Goal: Task Accomplishment & Management: Complete application form

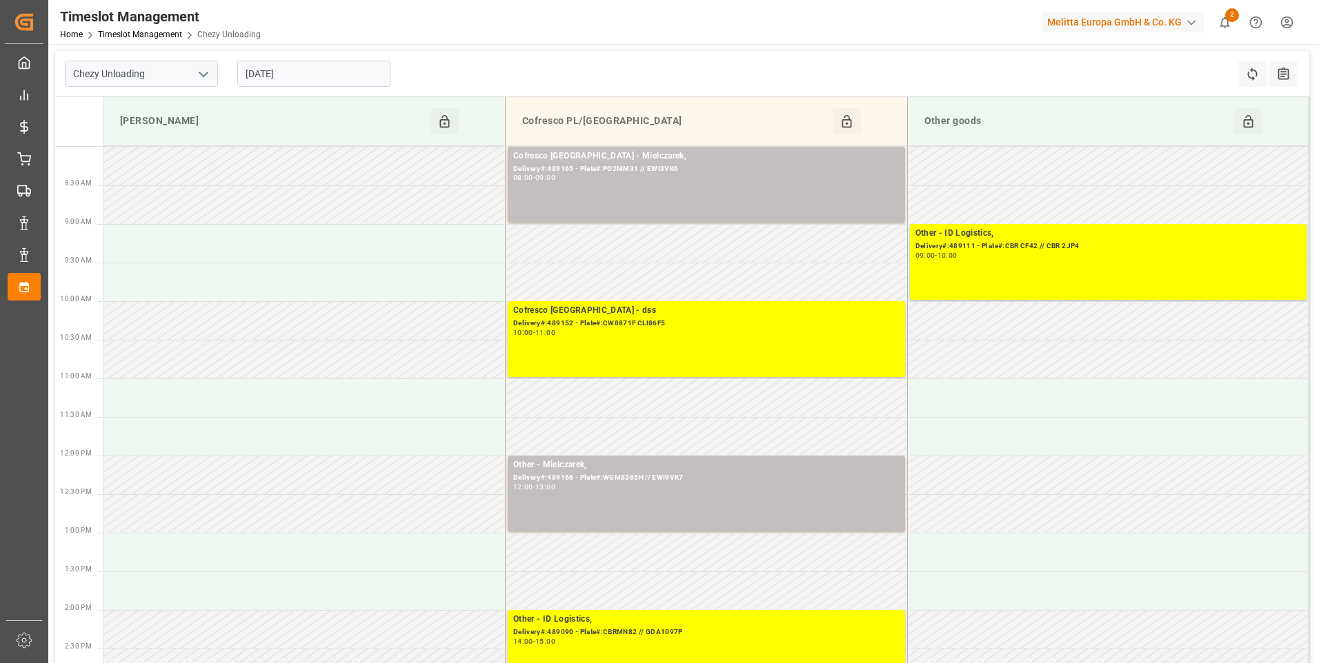
click at [203, 76] on polyline "open menu" at bounding box center [203, 74] width 8 height 4
click at [159, 97] on div "Chezy Loading" at bounding box center [142, 104] width 152 height 31
type input "Chezy Loading"
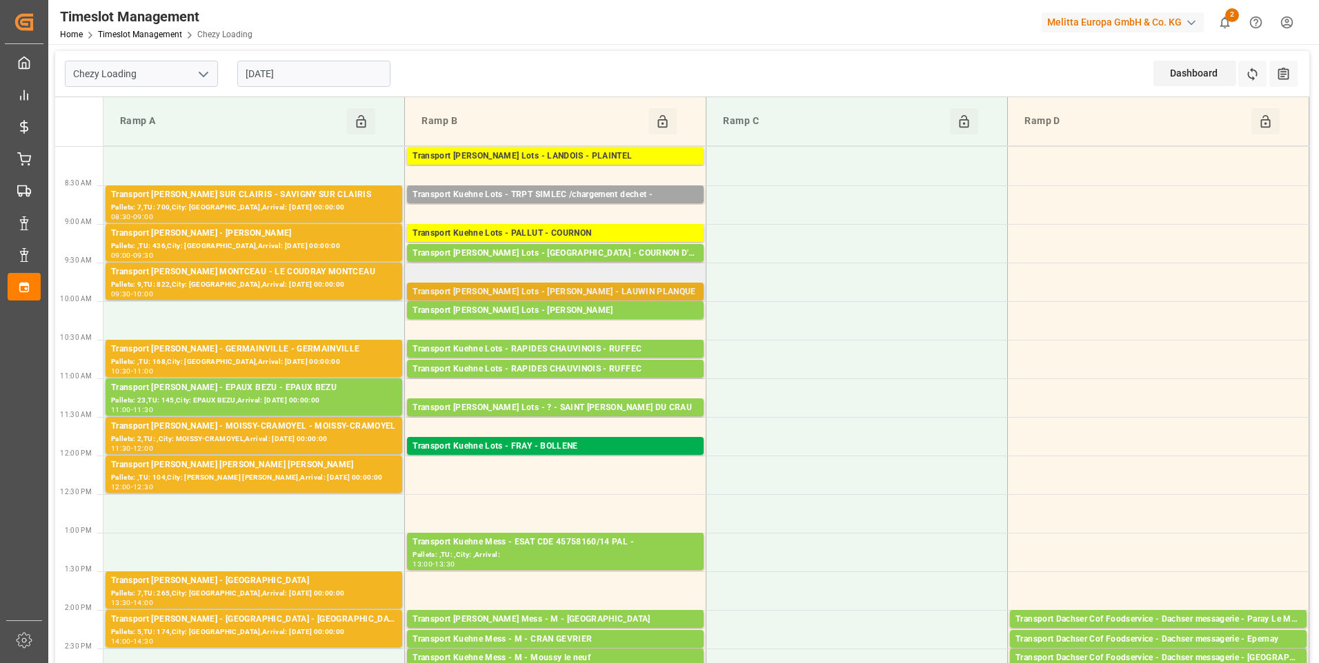
click at [539, 292] on div "Transport [PERSON_NAME] Lots - [PERSON_NAME] - LAUWIN PLANQUE" at bounding box center [555, 293] width 286 height 14
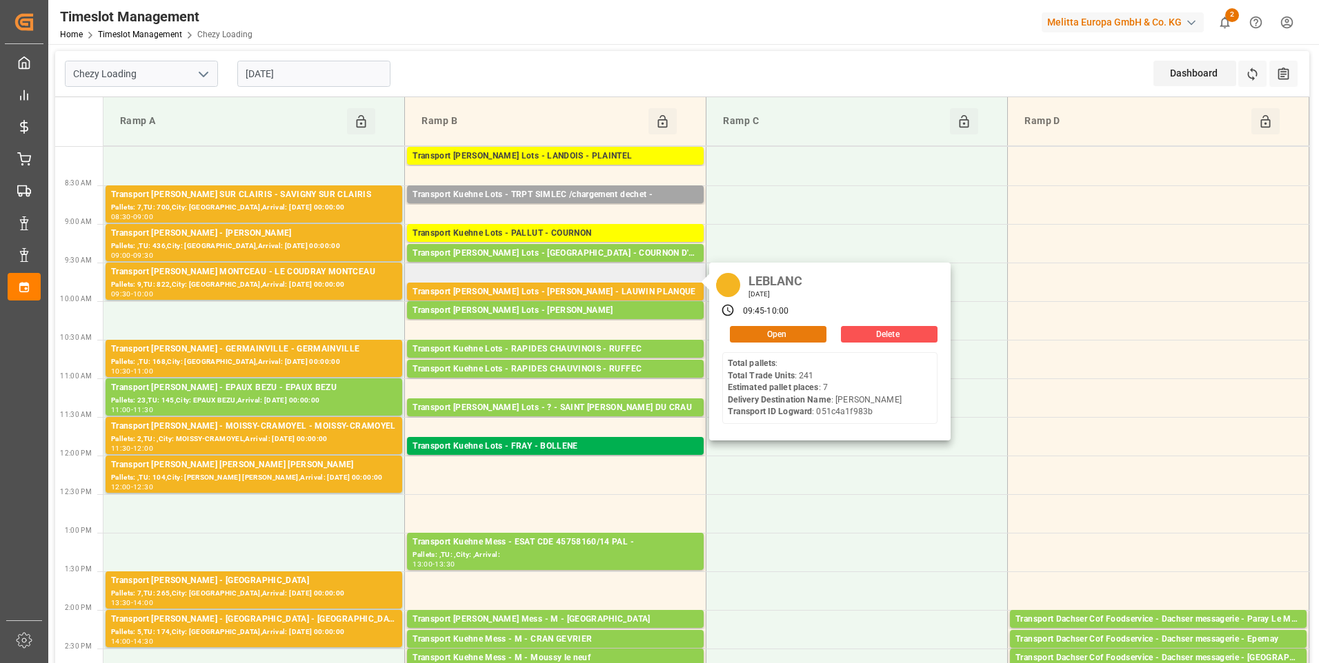
click at [757, 330] on button "Open" at bounding box center [778, 334] width 97 height 17
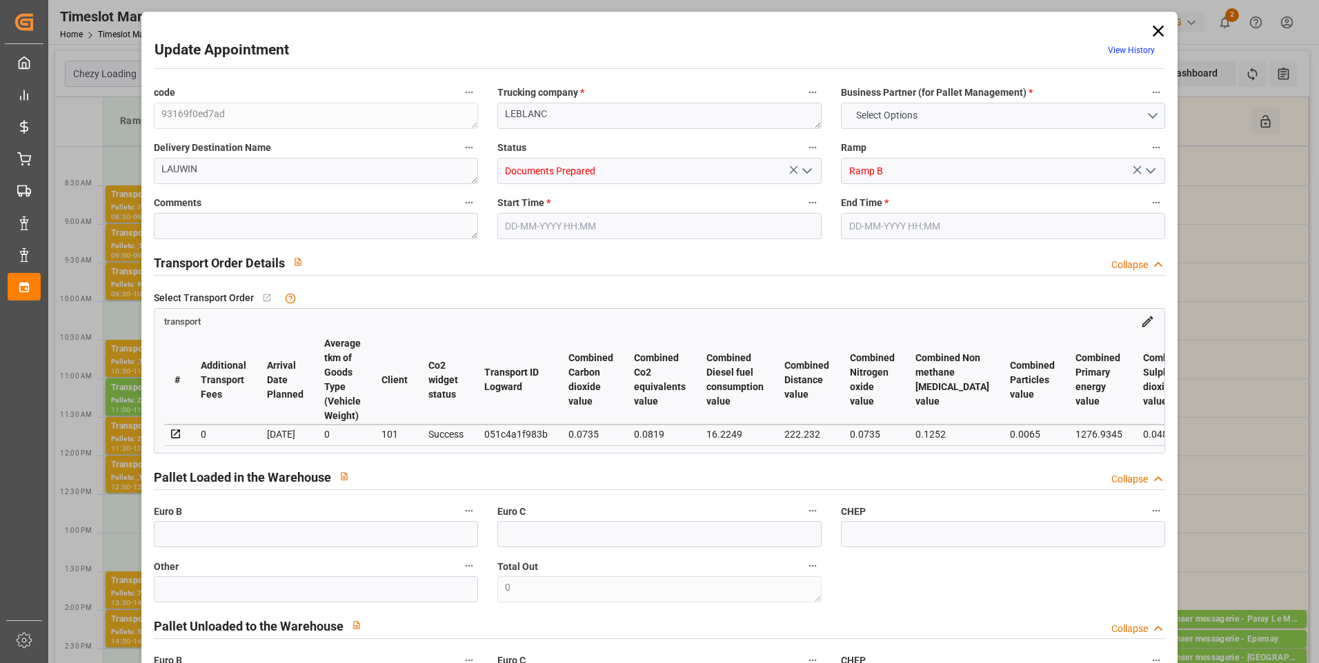
type input "7"
type input "0"
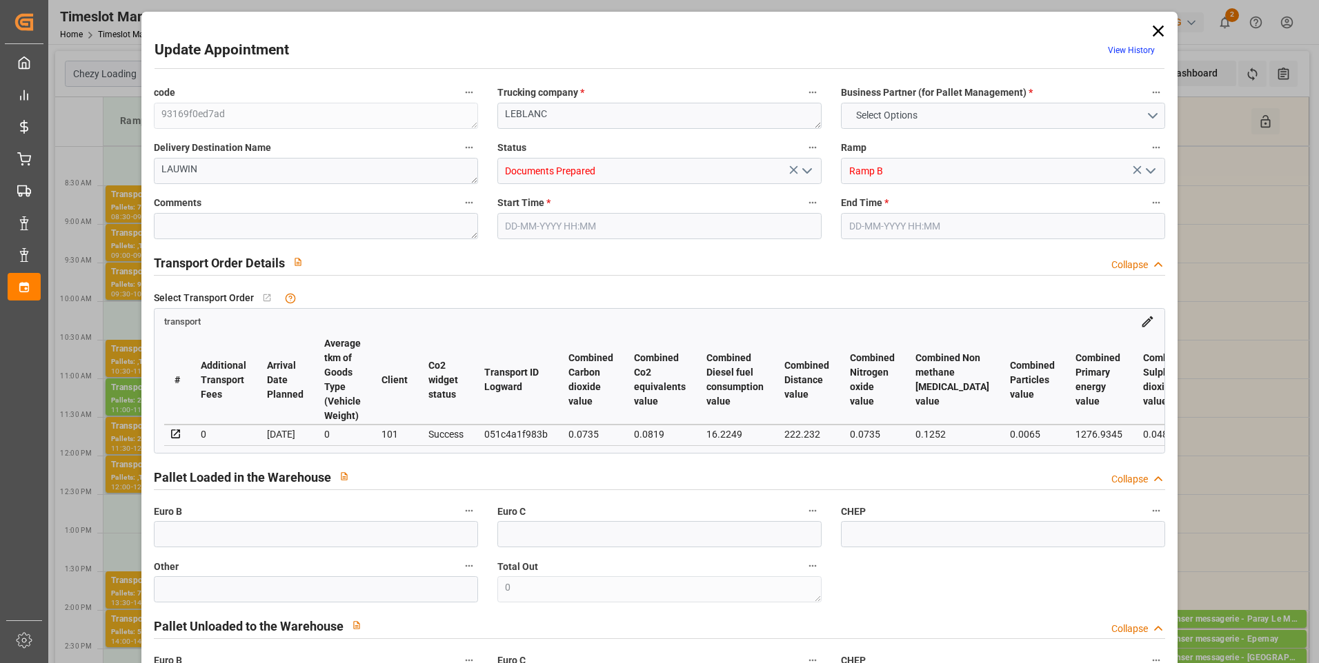
type input "0"
type input "553.026"
type input "805.147"
type input "3320.449"
type input "59"
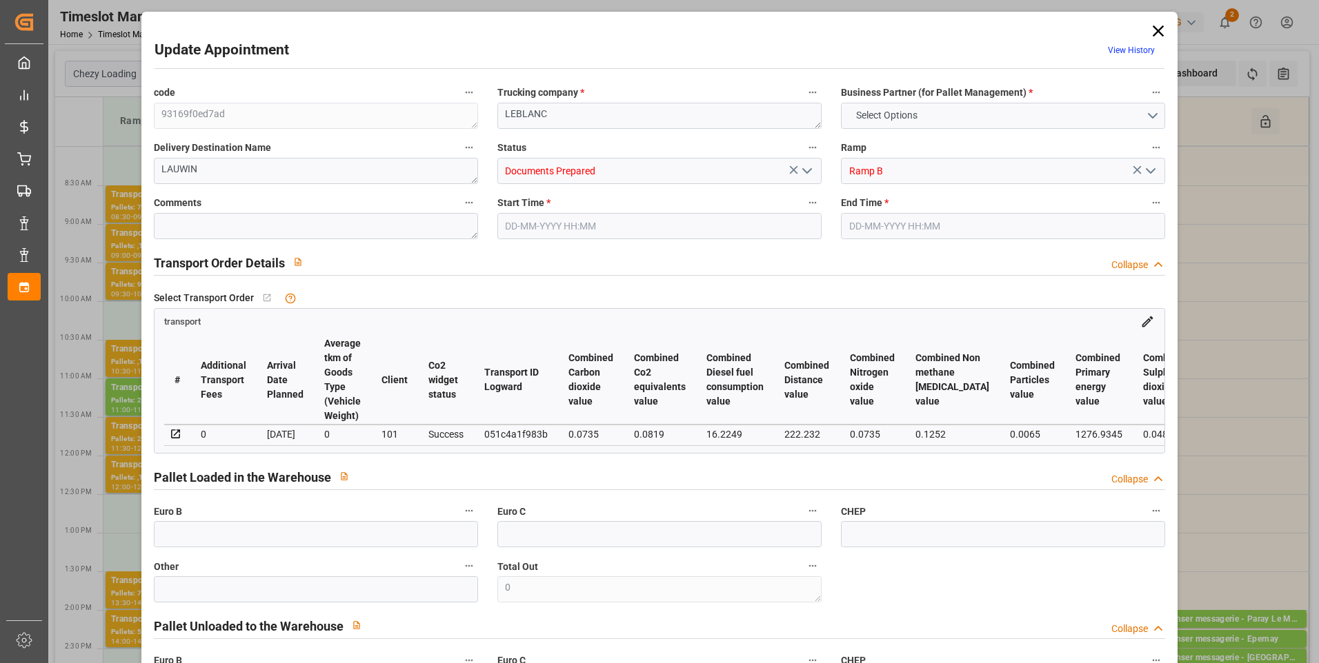
type input "0"
type input "241"
type input "7"
type input "101"
type input "644.147"
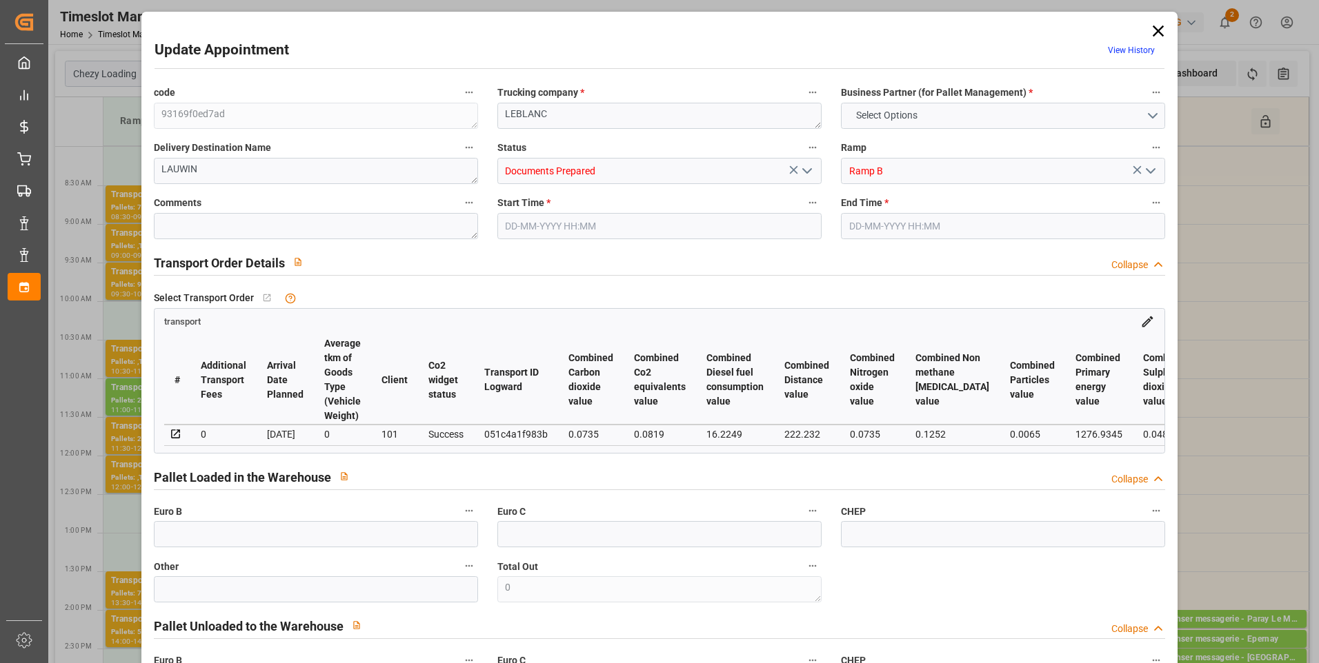
type input "0"
type input "4710.8598"
type input "0"
type input "21"
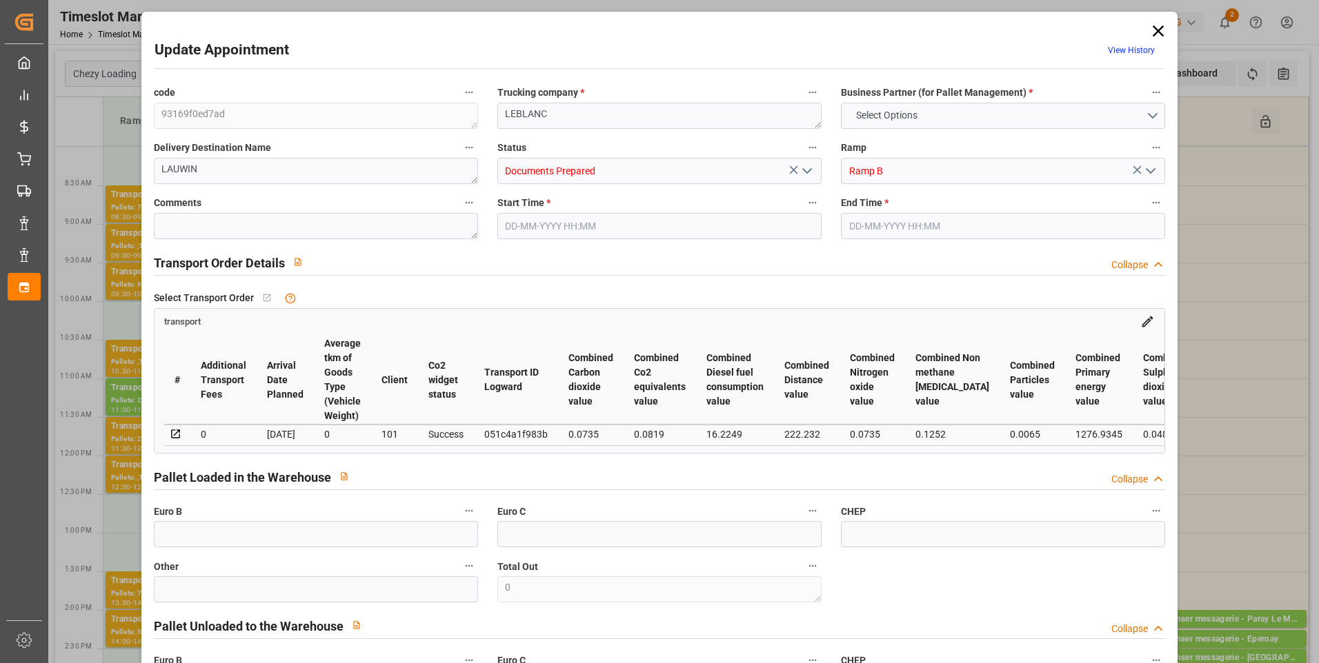
type input "35"
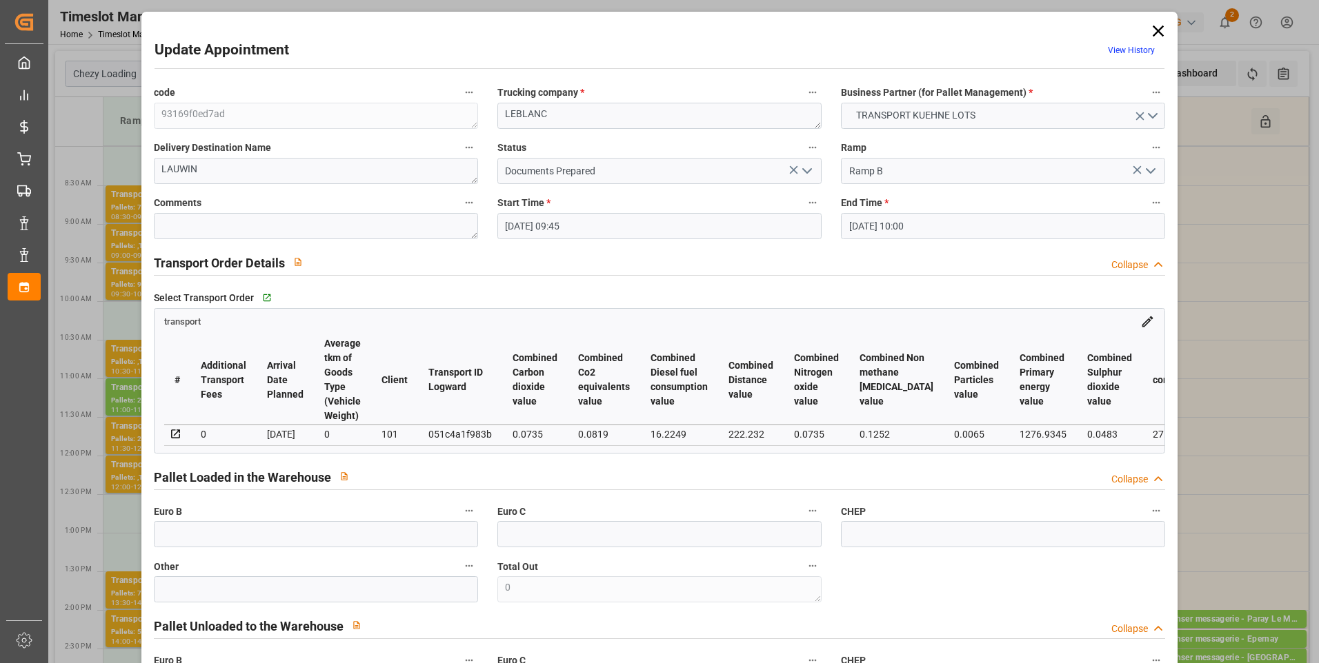
type input "[DATE] 09:45"
type input "[DATE] 10:00"
type input "[DATE] 12:53"
type input "[DATE] 11:26"
type input "[DATE]"
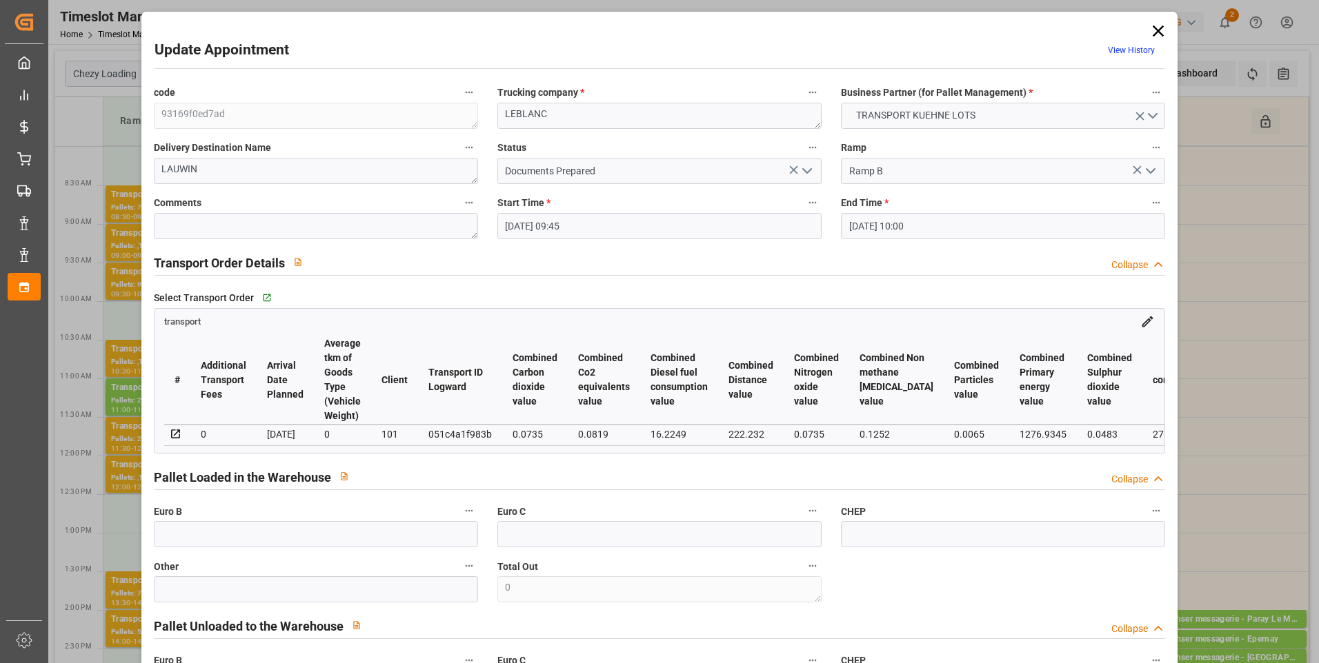
type input "[DATE]"
click at [807, 172] on icon "open menu" at bounding box center [807, 171] width 17 height 17
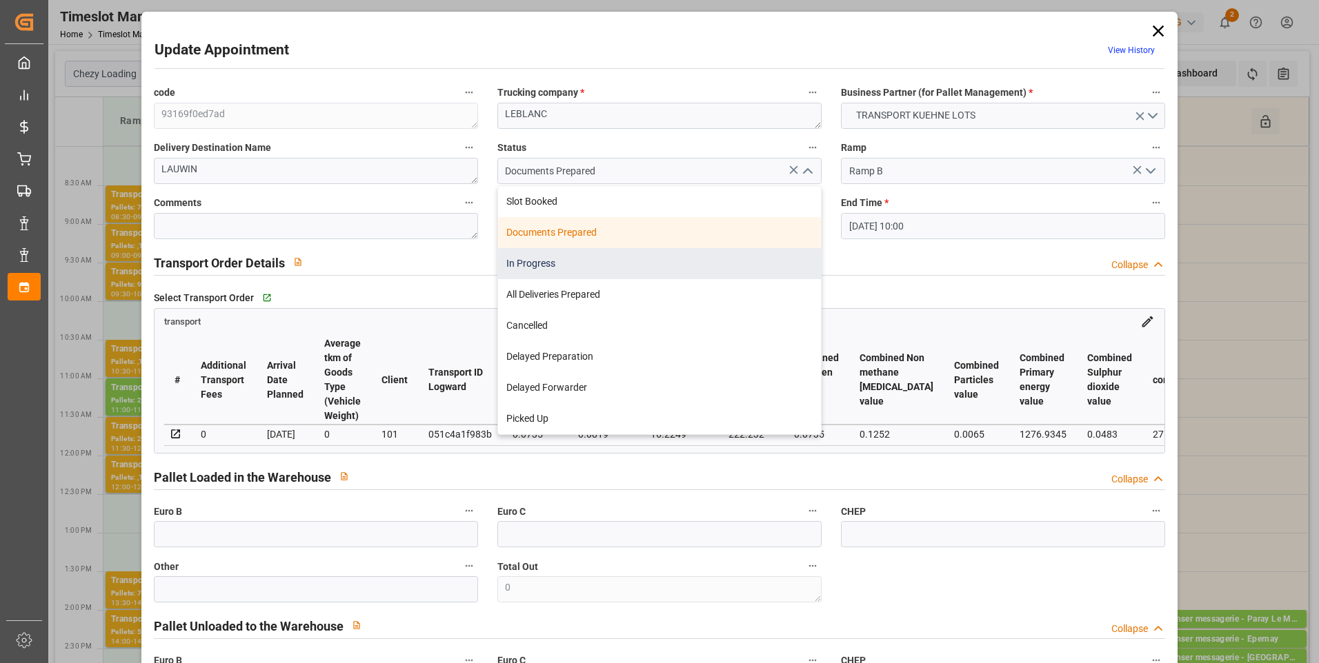
click at [552, 268] on div "In Progress" at bounding box center [659, 263] width 323 height 31
type input "In Progress"
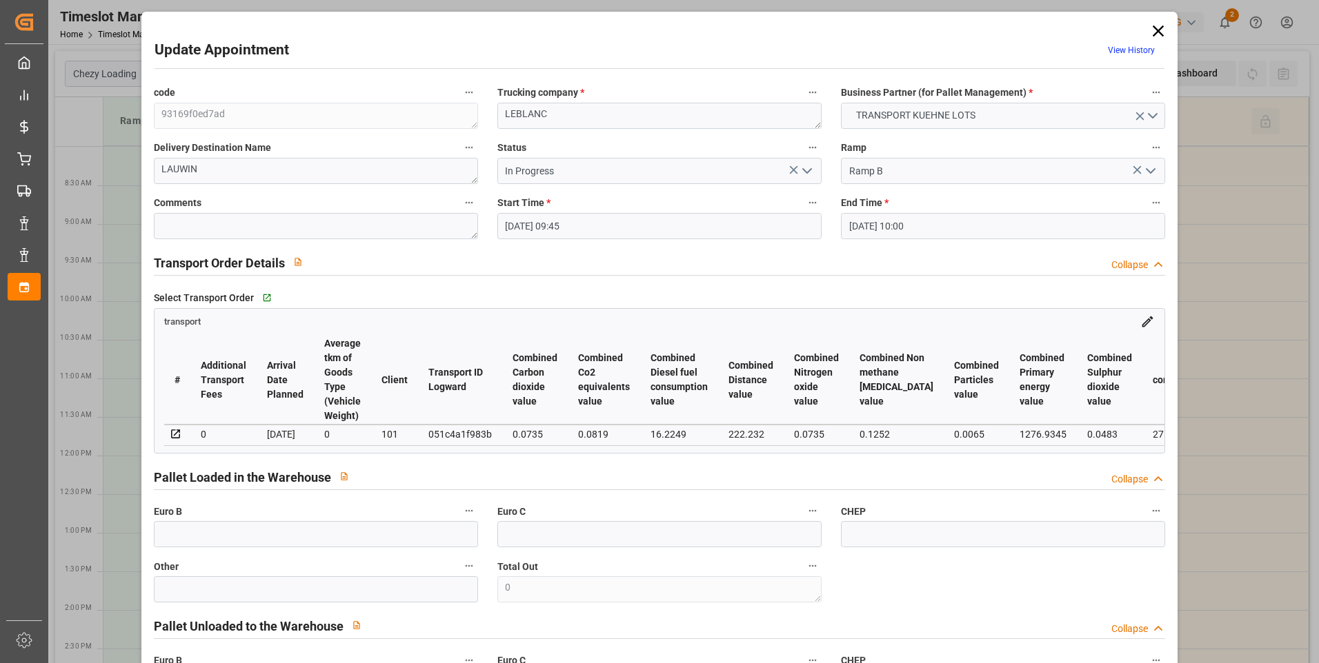
click at [927, 602] on div "code 93169f0ed7ad Trucking company * [PERSON_NAME] Business Partner (for Pallet…" at bounding box center [659, 418] width 1031 height 679
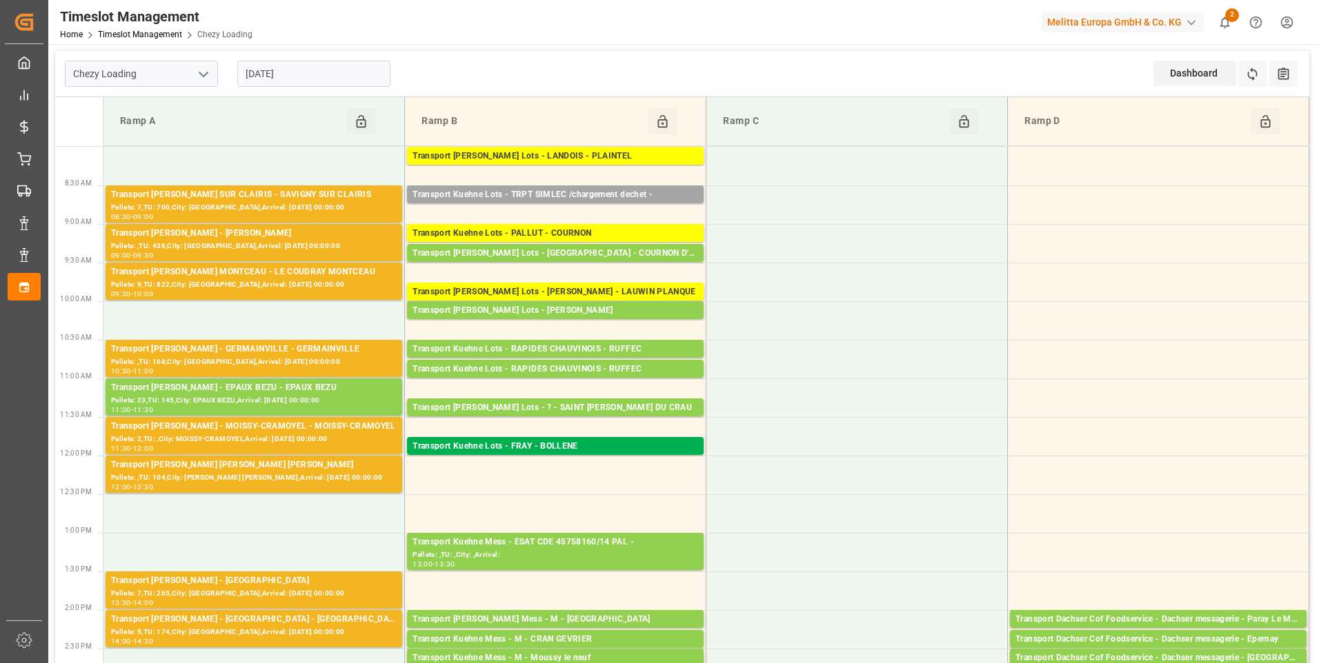
click at [209, 71] on icon "open menu" at bounding box center [203, 74] width 17 height 17
click at [301, 73] on input "[DATE]" at bounding box center [313, 74] width 153 height 26
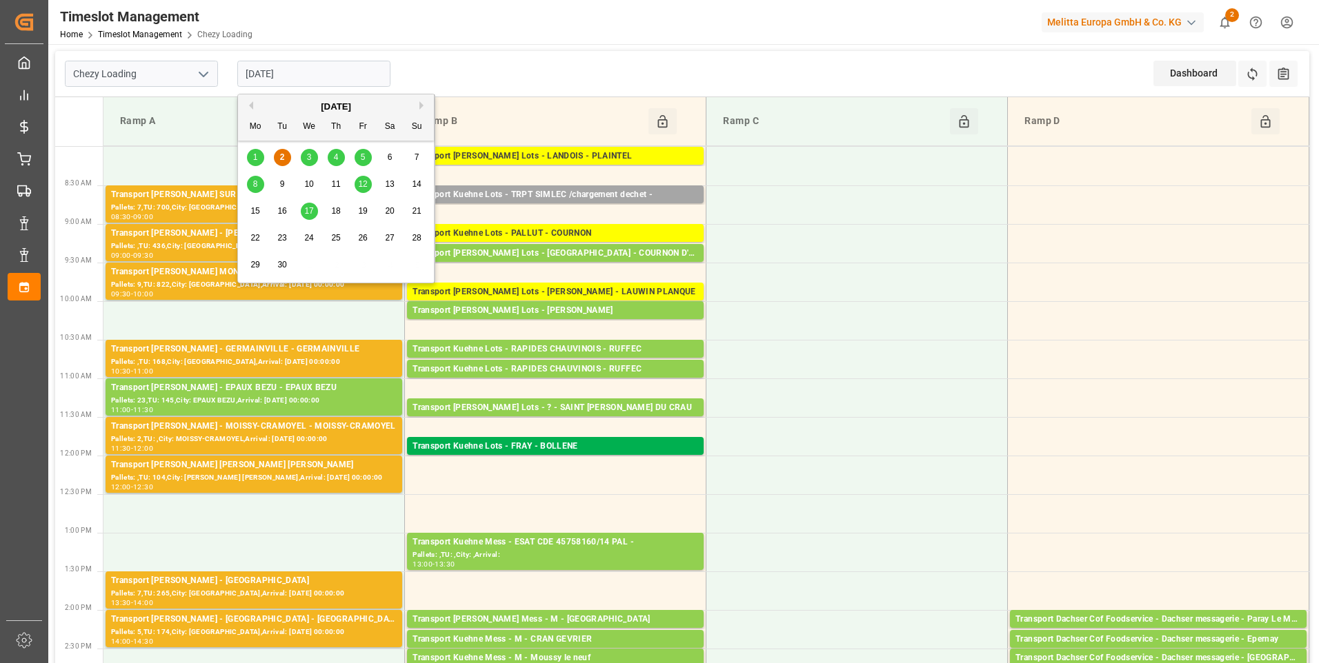
click at [257, 156] on span "1" at bounding box center [255, 157] width 5 height 10
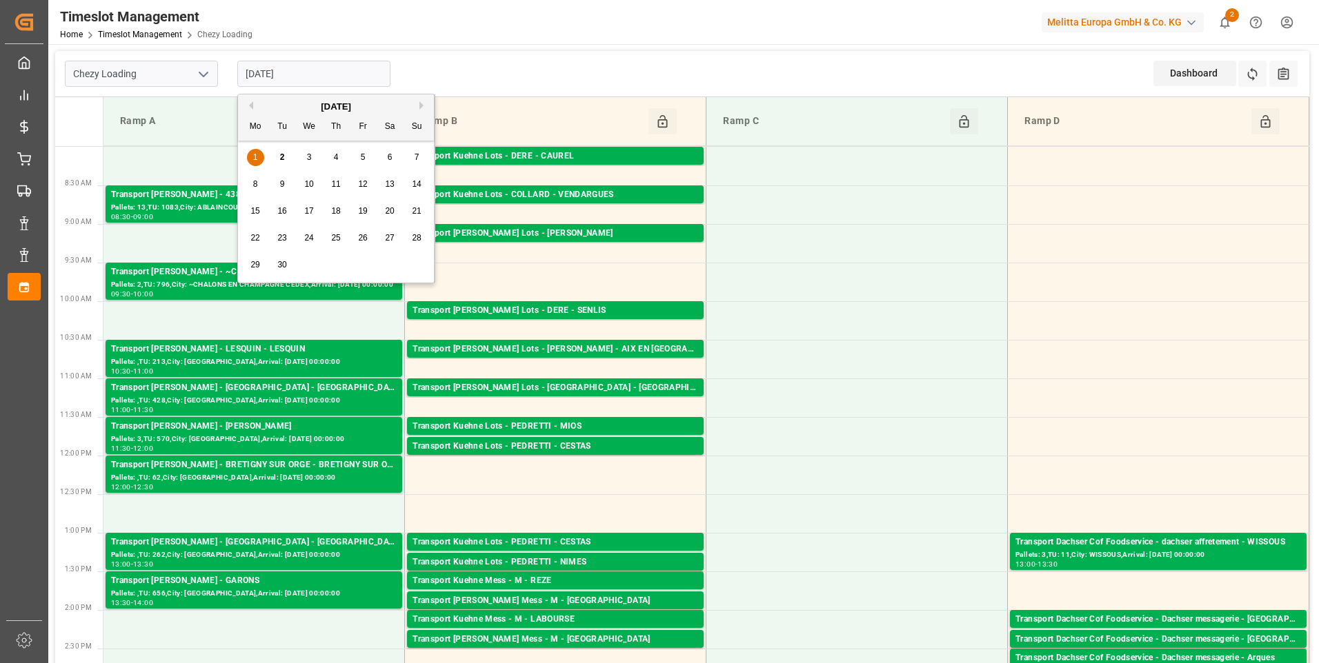
click at [296, 69] on input "[DATE]" at bounding box center [313, 74] width 153 height 26
click at [287, 157] on div "2" at bounding box center [282, 158] width 17 height 17
type input "[DATE]"
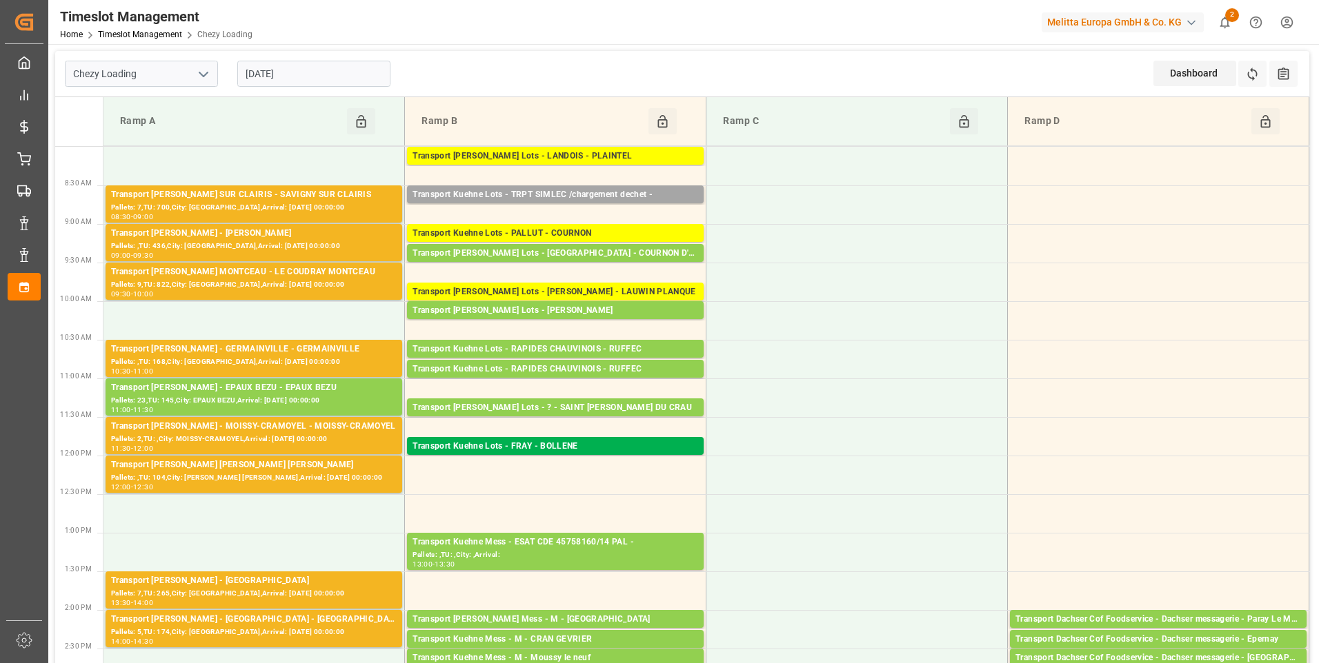
click at [203, 77] on polyline "open menu" at bounding box center [203, 74] width 8 height 4
click at [104, 132] on div "Chezy Unloading" at bounding box center [142, 135] width 152 height 31
type input "Chezy Unloading"
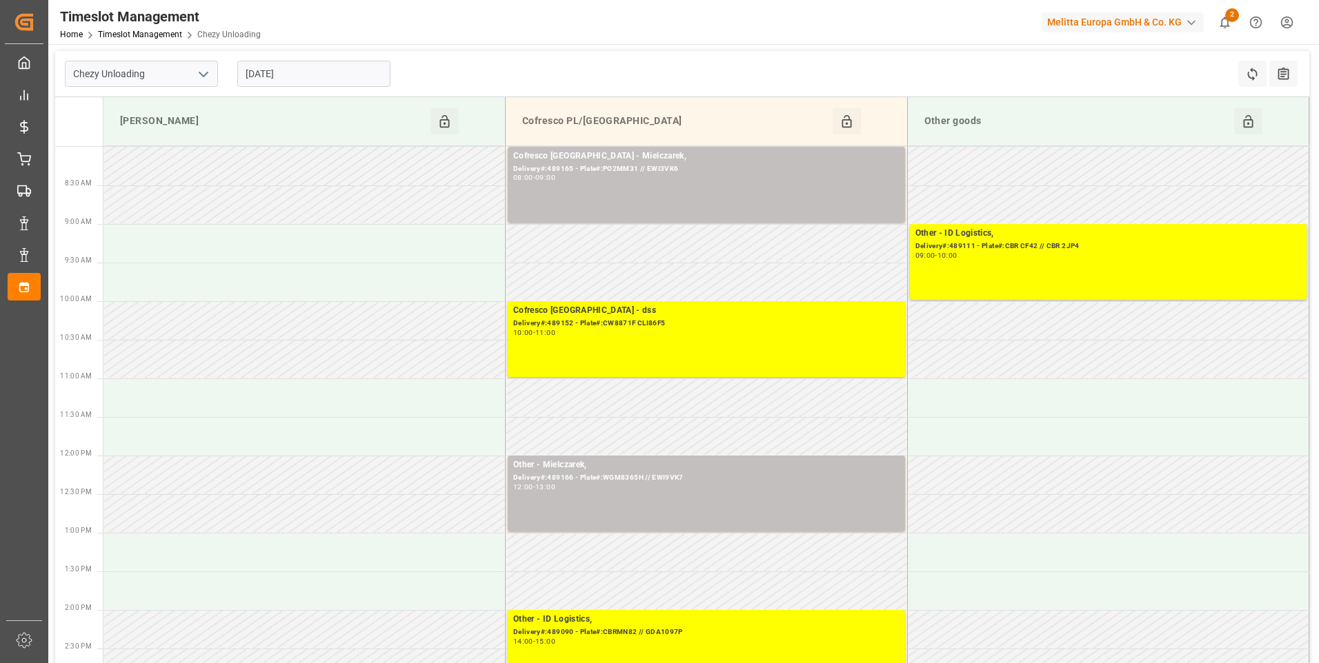
click at [307, 67] on input "[DATE]" at bounding box center [313, 74] width 153 height 26
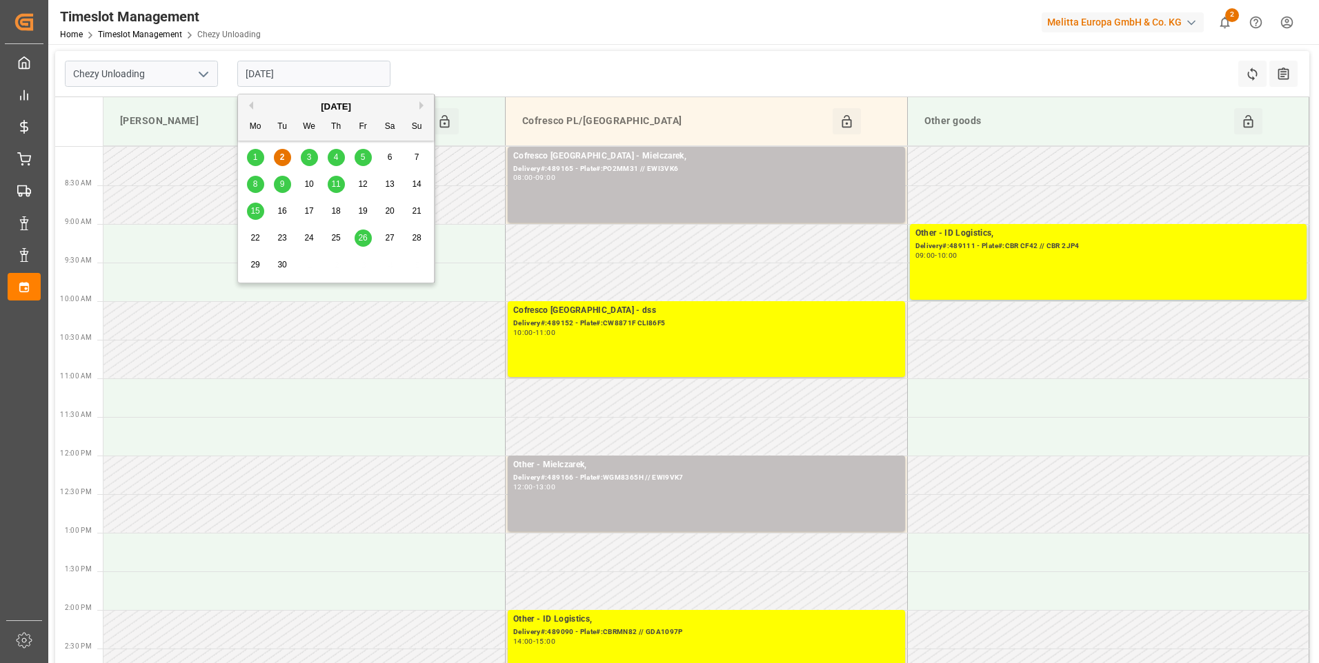
click at [308, 157] on span "3" at bounding box center [309, 157] width 5 height 10
type input "[DATE]"
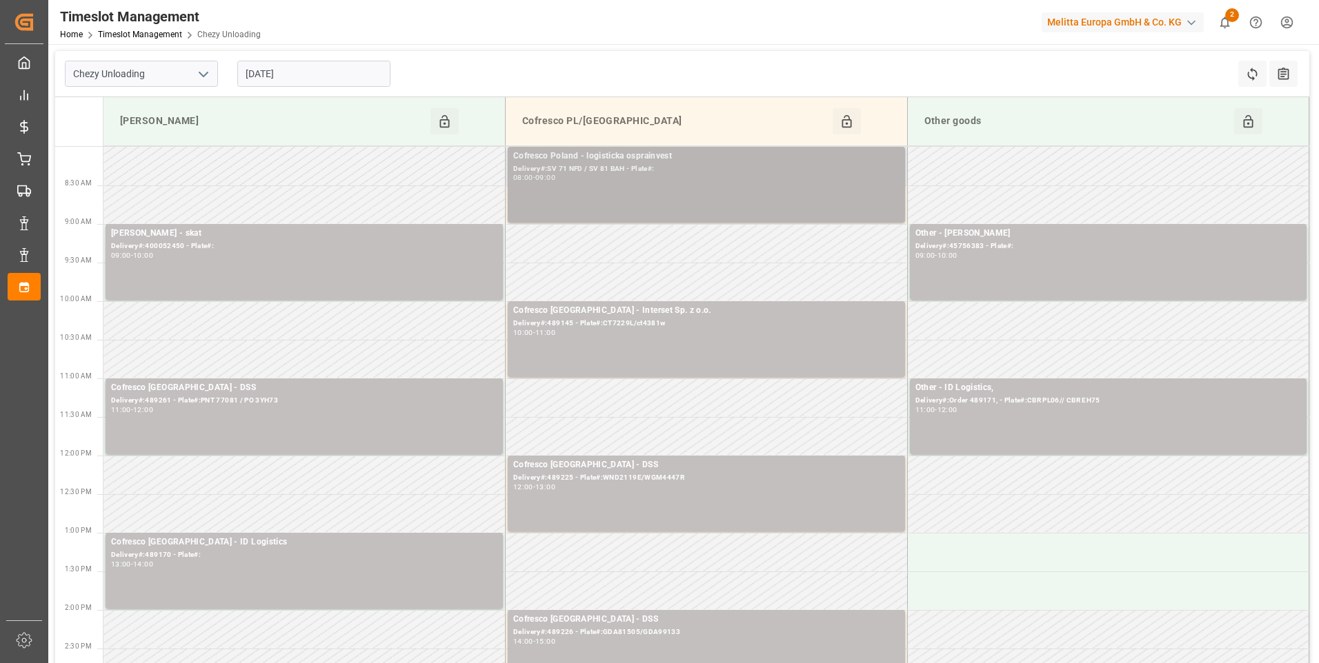
click at [636, 179] on div "08:00 - 09:00" at bounding box center [706, 178] width 386 height 8
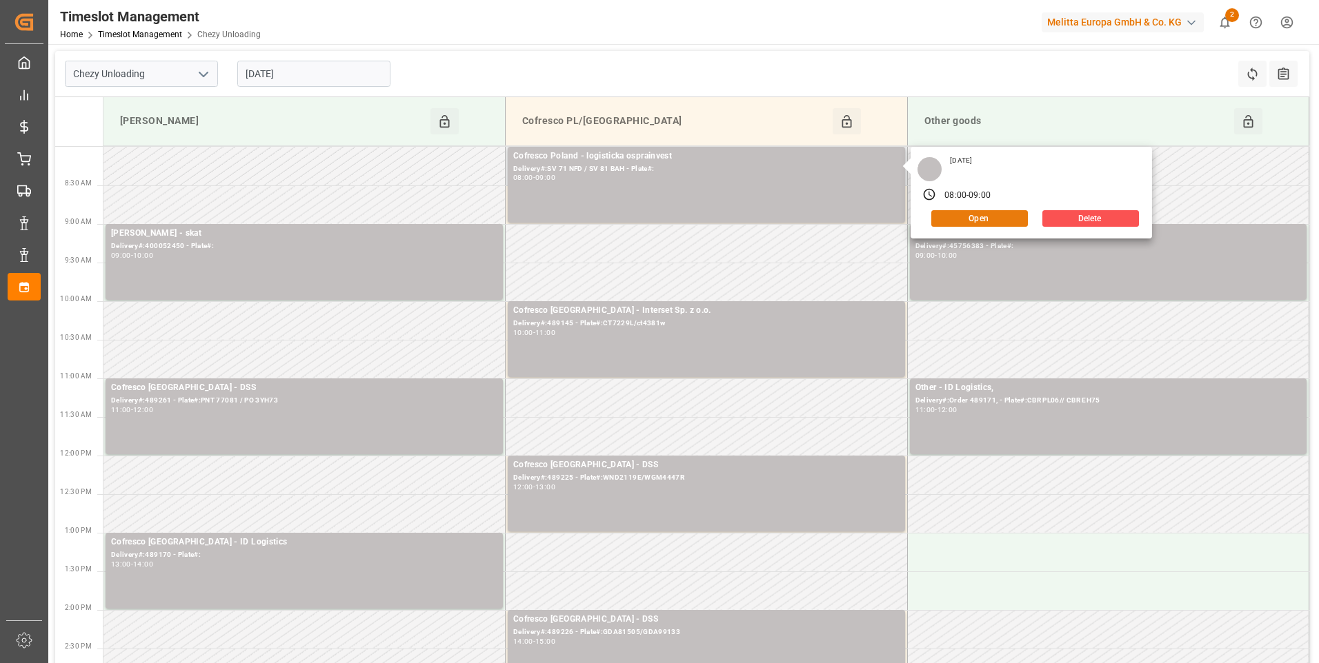
click at [975, 217] on button "Open" at bounding box center [979, 218] width 97 height 17
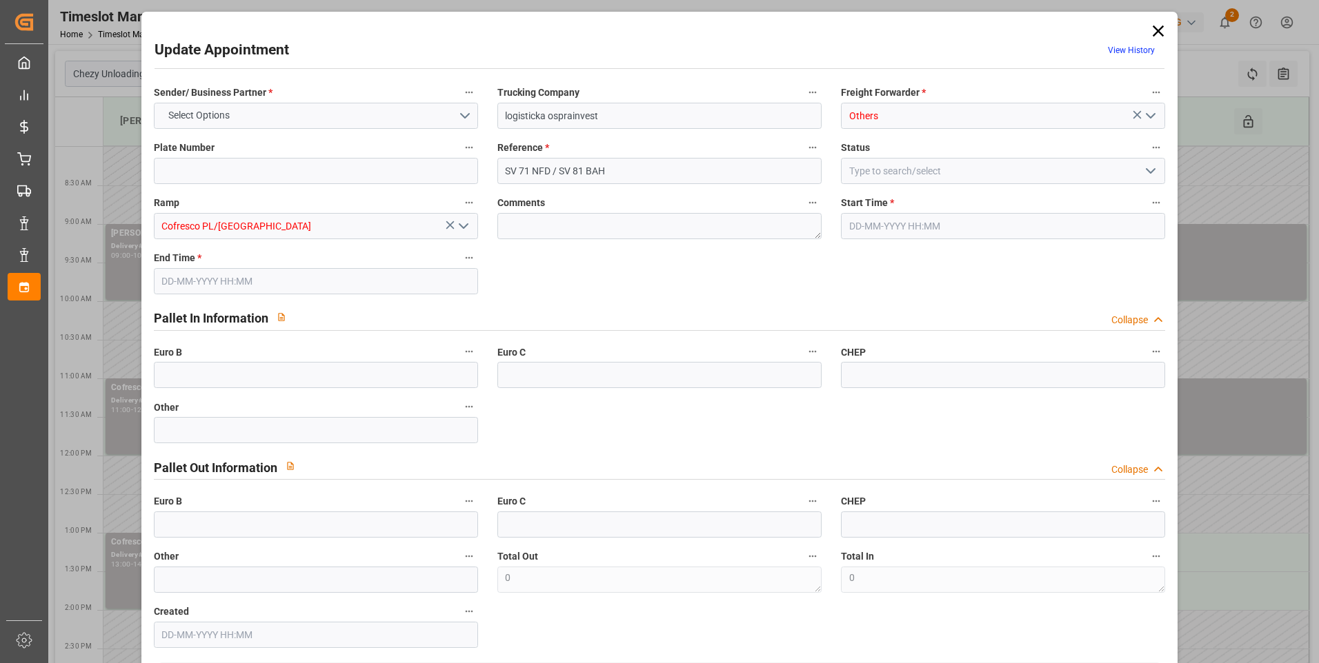
type input "0"
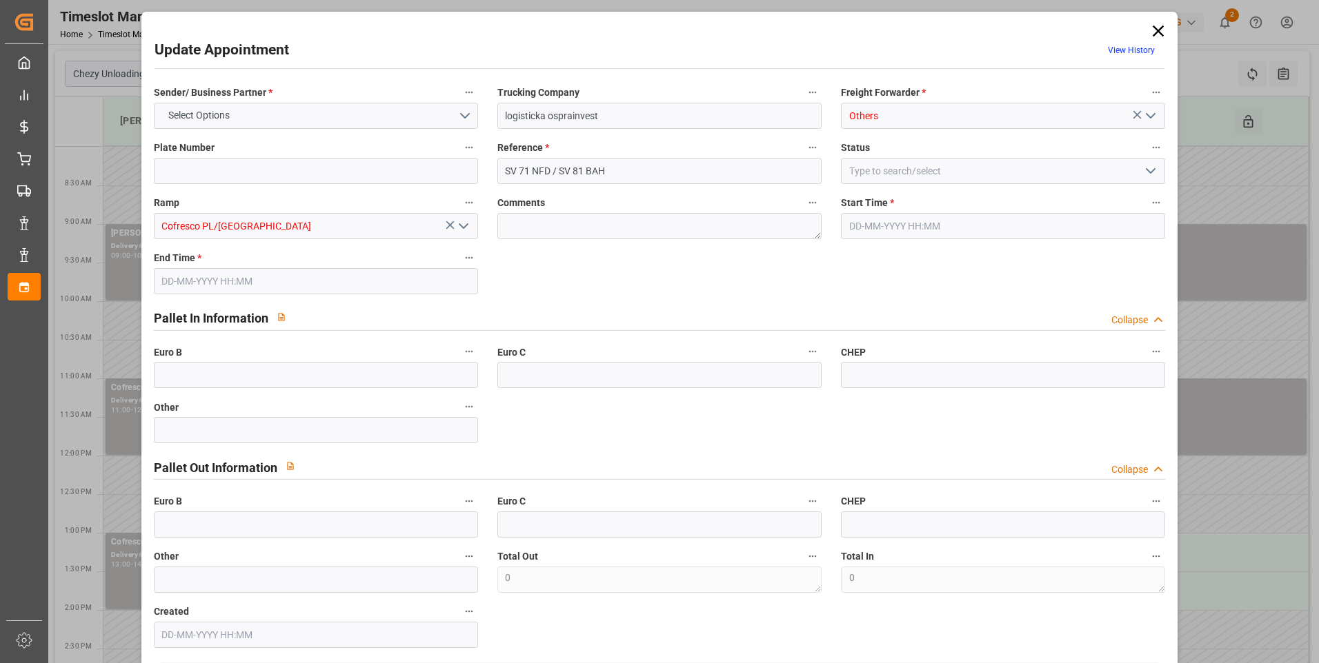
type input "0"
type input "7"
type input "0"
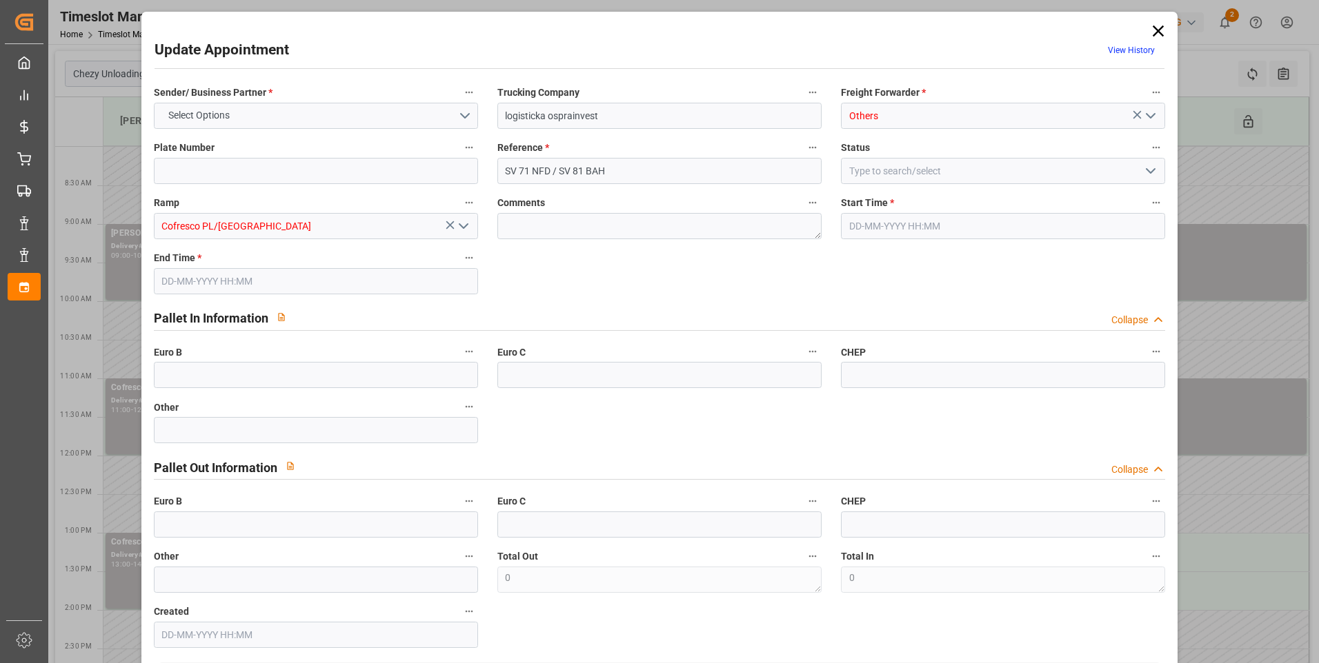
type input "0"
type input "553.026"
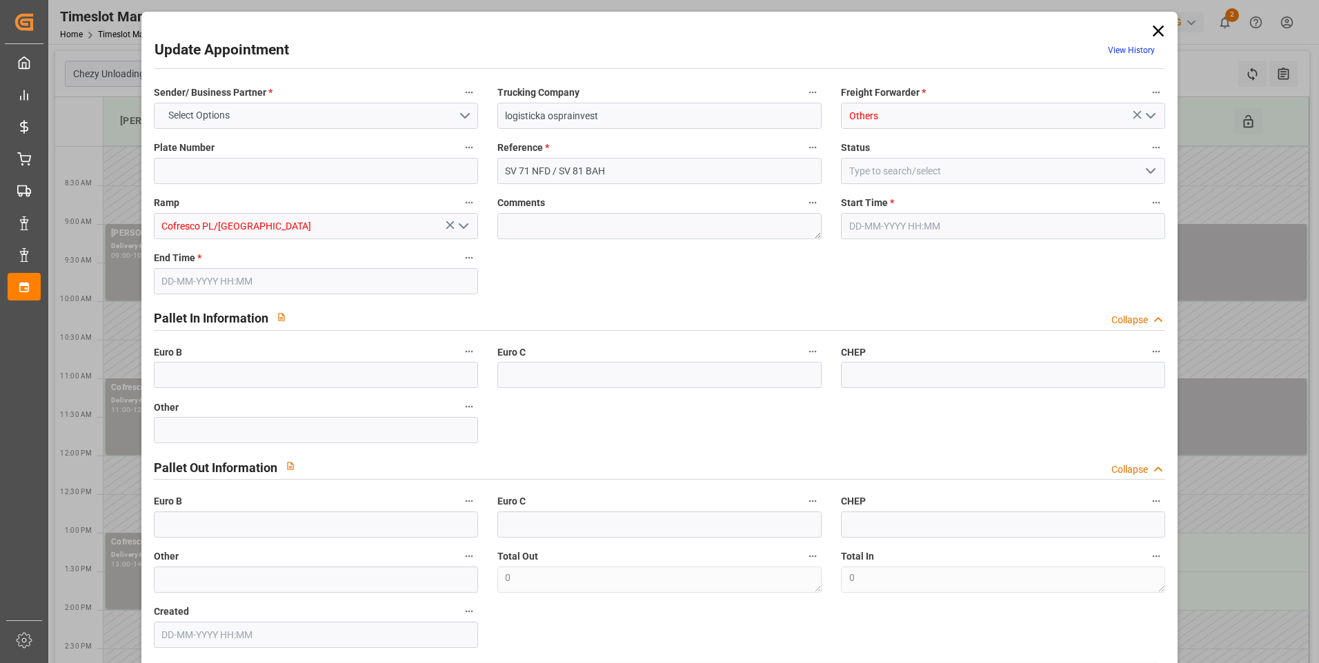
type input "805.147"
type input "3320.449"
type input "59"
type input "0"
type input "241"
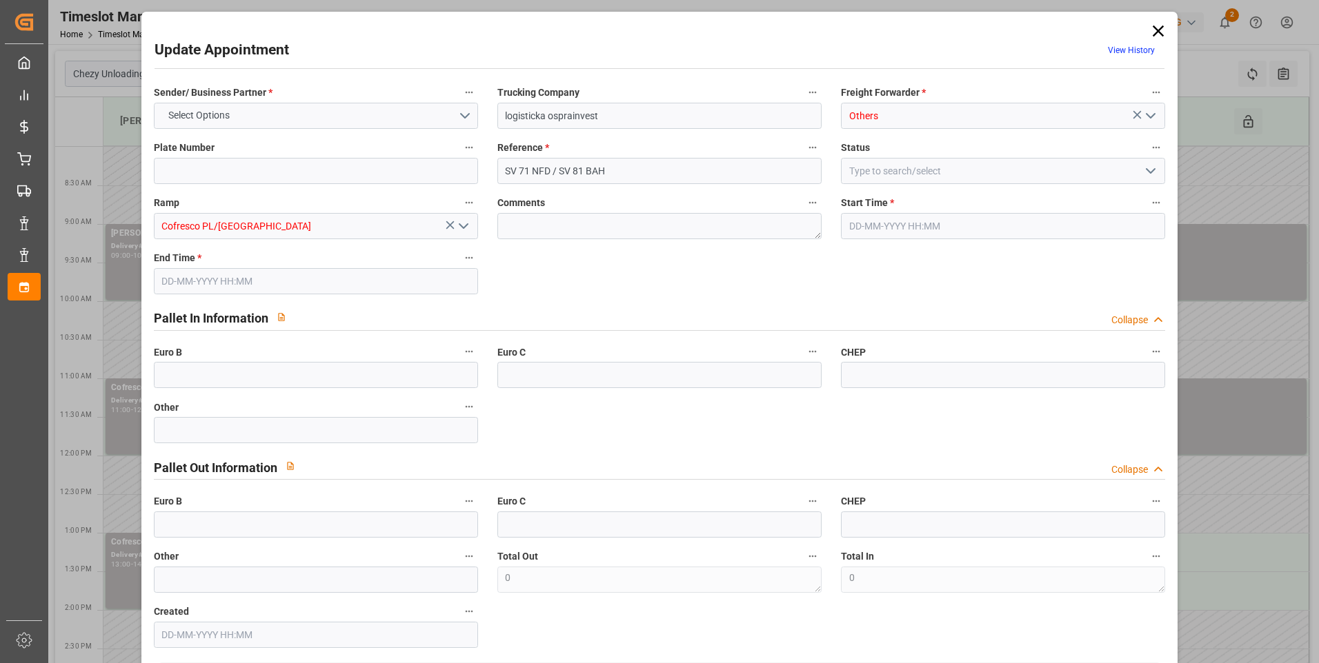
type input "7"
type input "101"
type input "644.147"
type input "0"
type input "4710.8598"
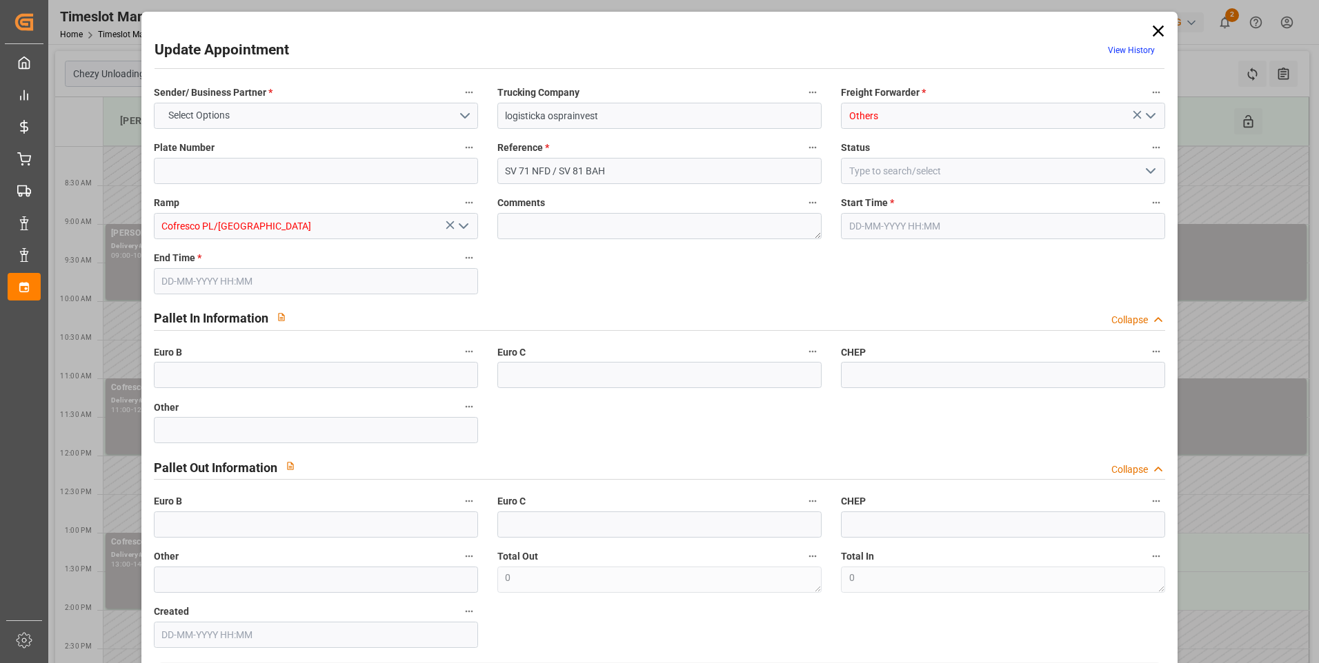
type input "0"
type input "21"
type input "35"
type input "[DATE] 08:00"
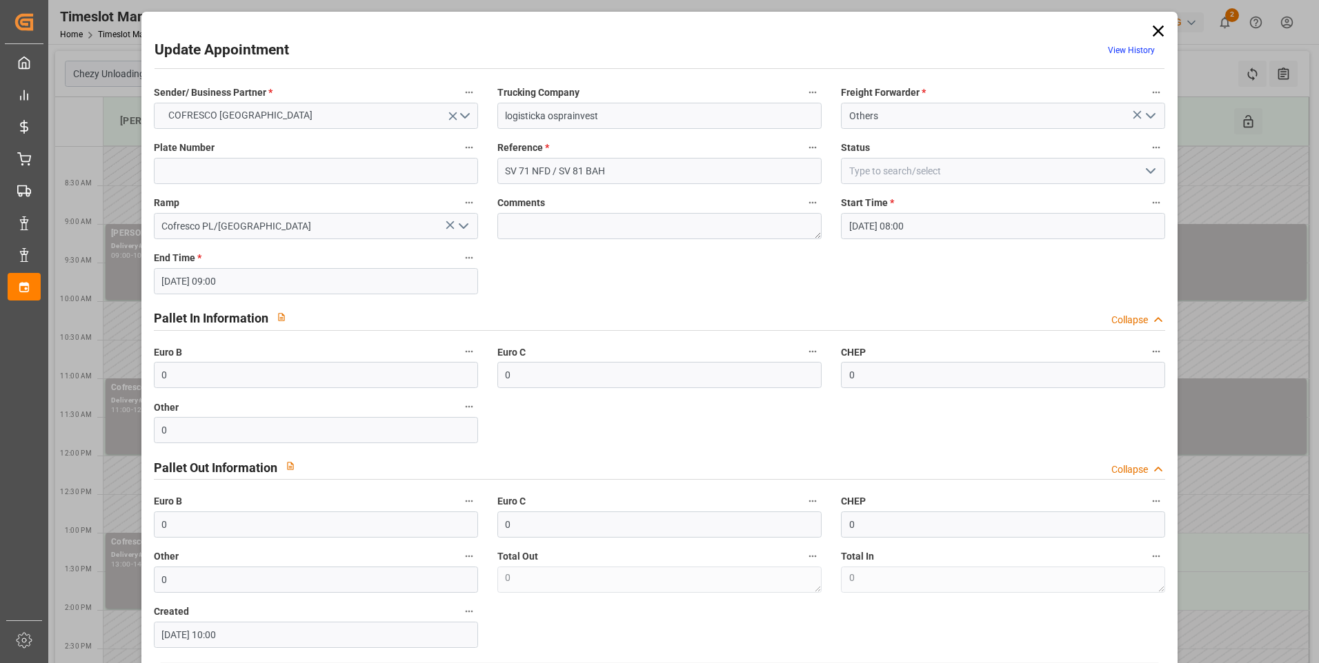
type input "[DATE] 09:00"
type input "[DATE] 10:00"
type input "[DATE] 11:26"
type input "[DATE]"
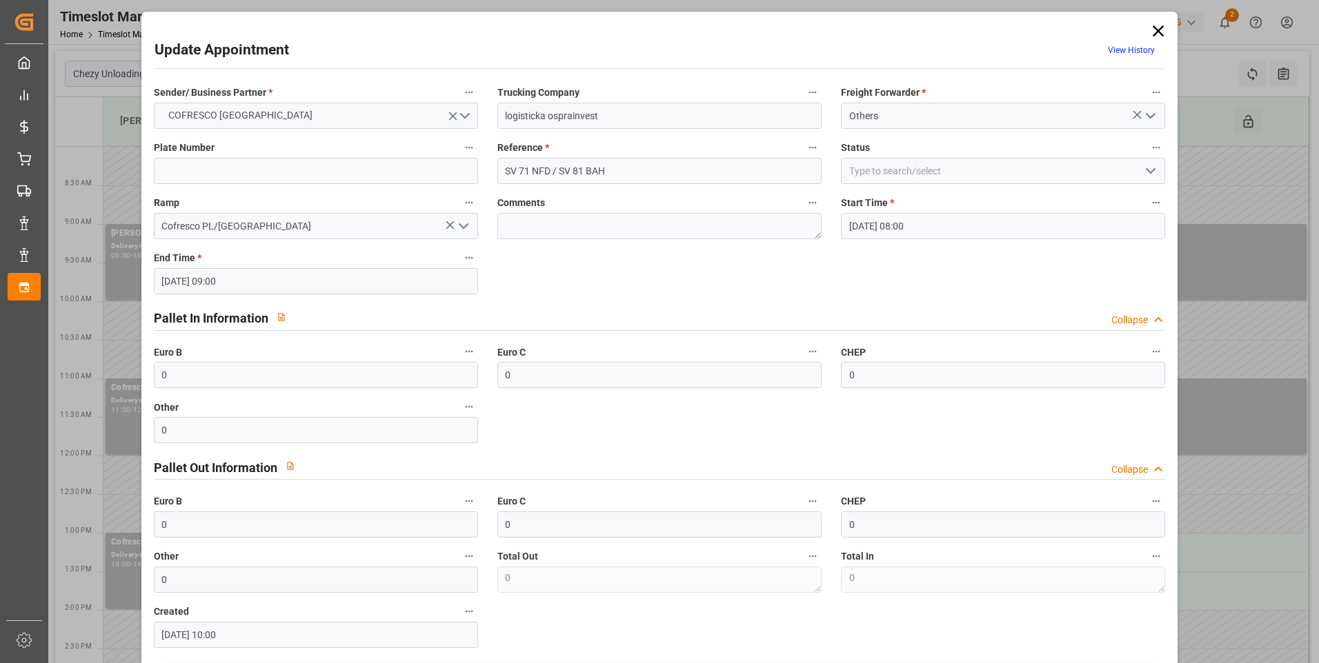
click at [1161, 30] on icon at bounding box center [1157, 30] width 19 height 19
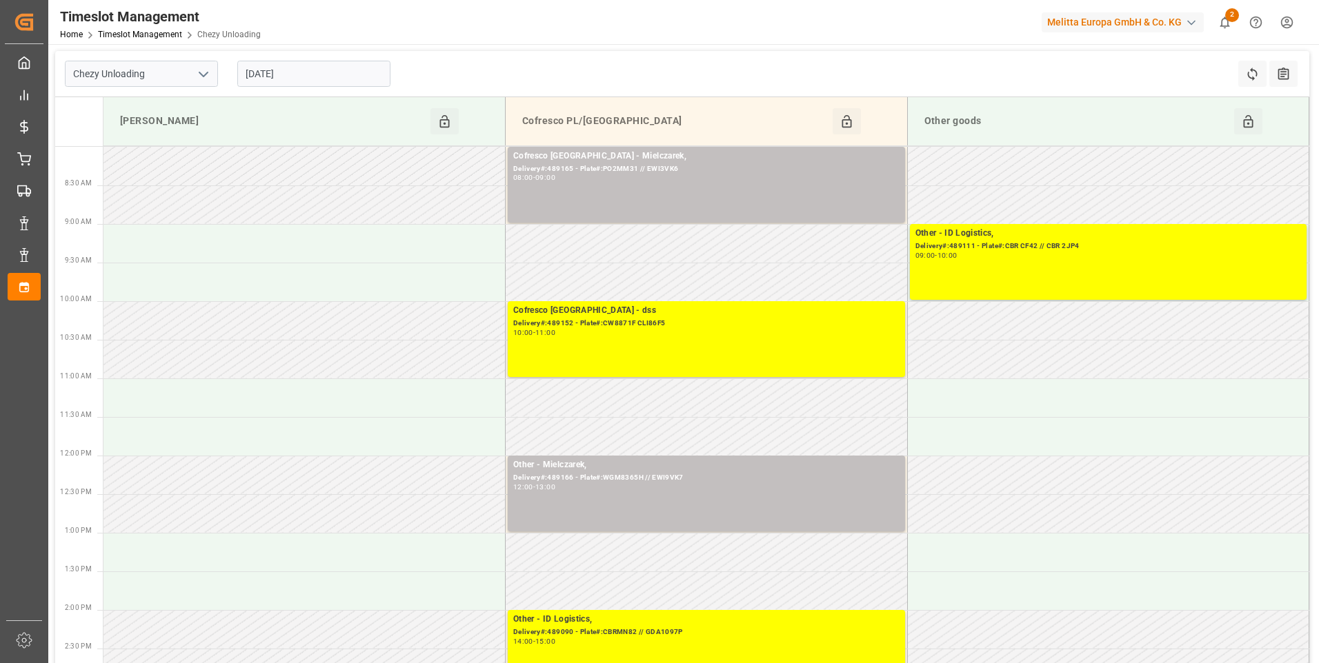
click at [198, 77] on icon "open menu" at bounding box center [203, 74] width 17 height 17
click at [157, 108] on div "Chezy Loading" at bounding box center [142, 104] width 152 height 31
type input "Chezy Loading"
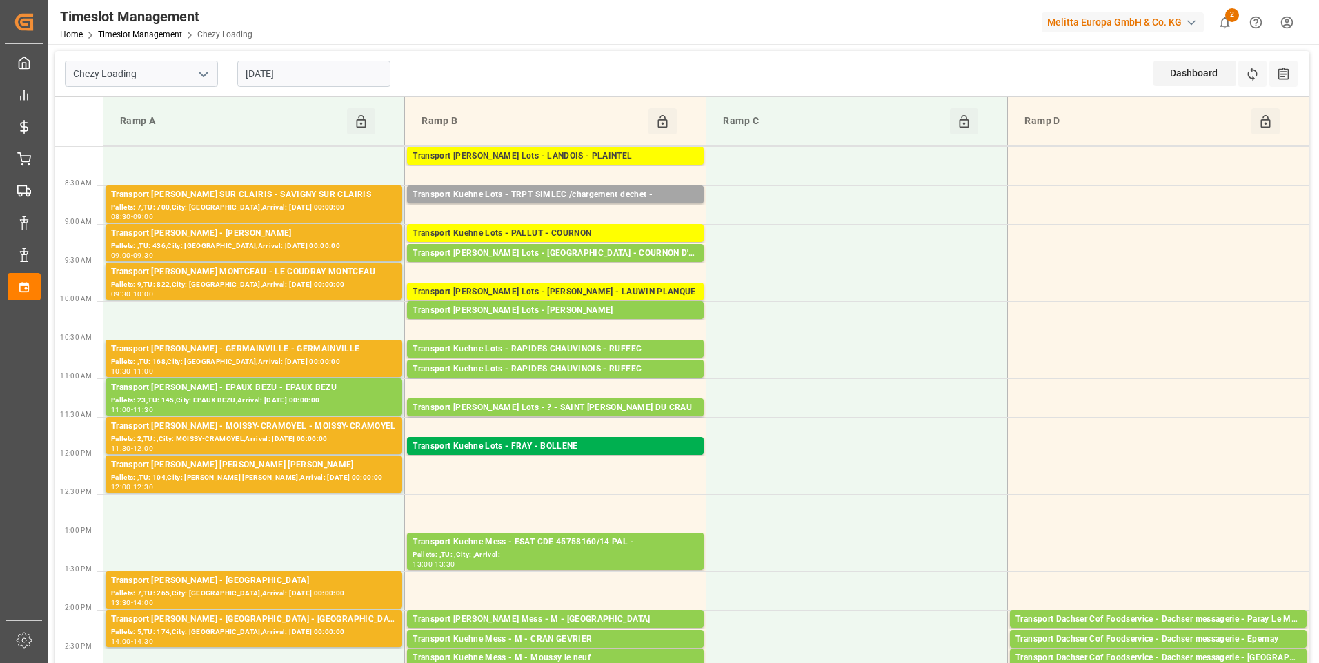
click at [324, 76] on input "[DATE]" at bounding box center [313, 74] width 153 height 26
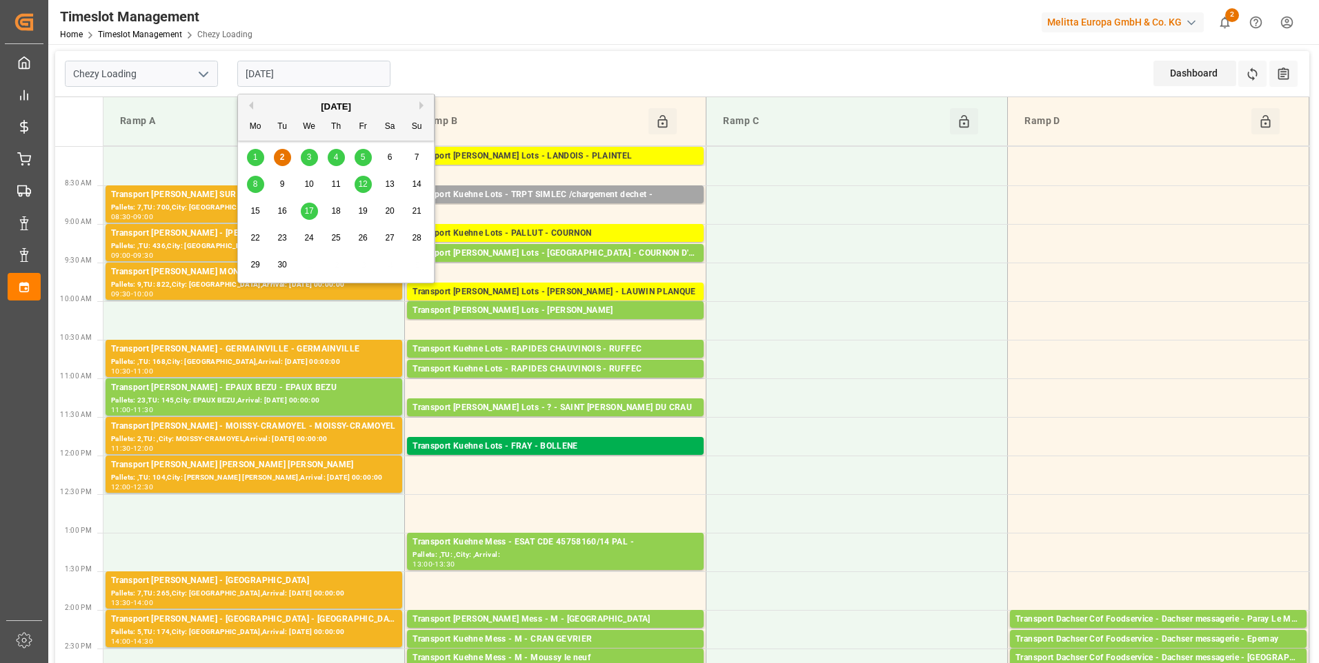
click at [311, 156] on span "3" at bounding box center [309, 157] width 5 height 10
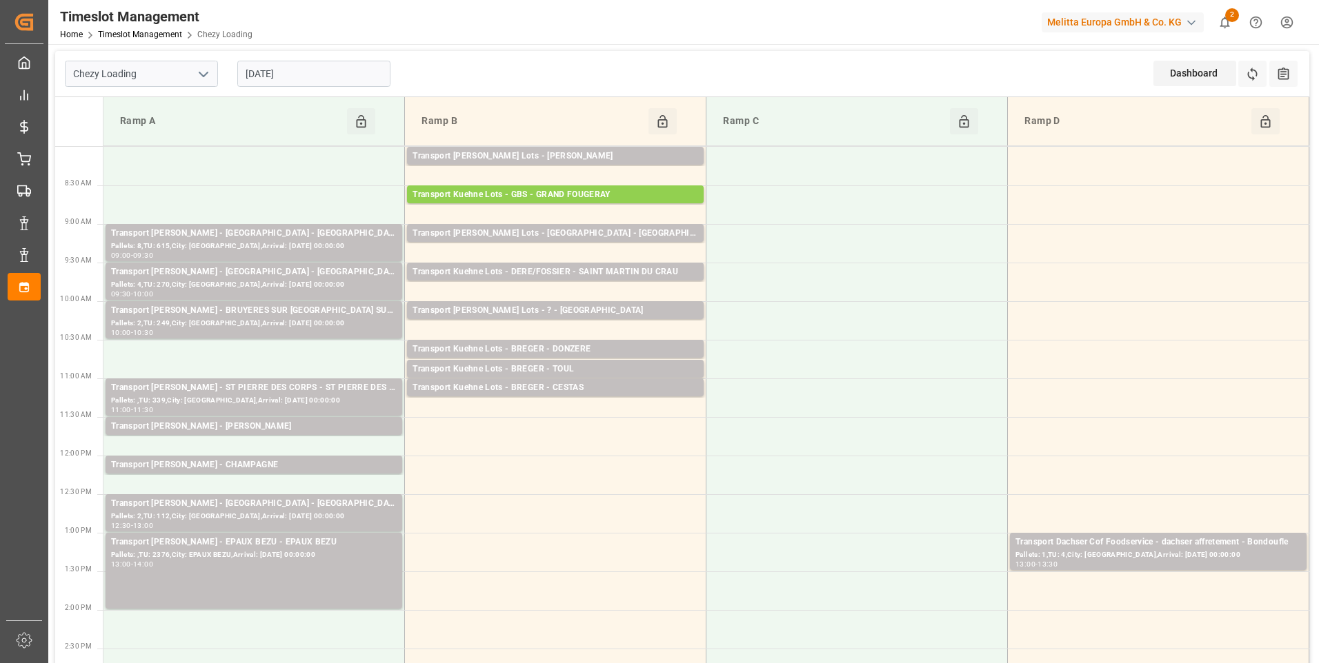
click at [329, 82] on input "[DATE]" at bounding box center [313, 74] width 153 height 26
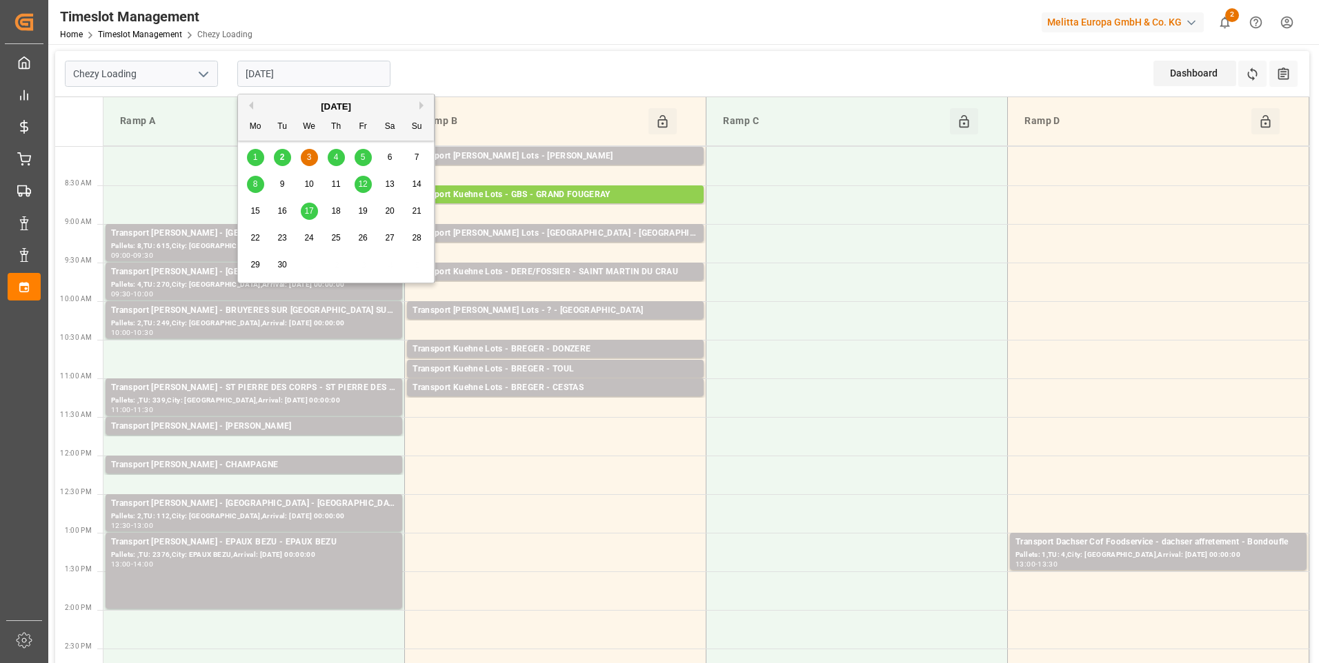
click at [337, 160] on span "4" at bounding box center [336, 157] width 5 height 10
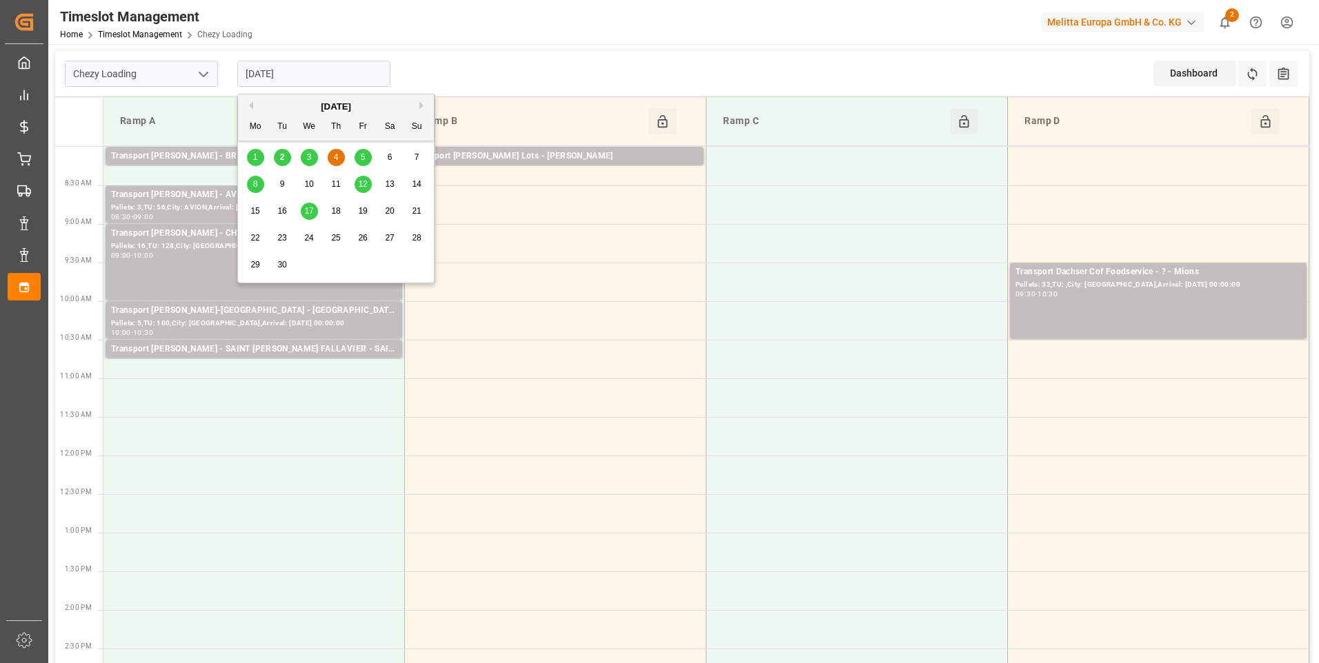
click at [345, 68] on input "04-09-2025" at bounding box center [313, 74] width 153 height 26
click at [361, 160] on span "5" at bounding box center [363, 157] width 5 height 10
type input "05-09-2025"
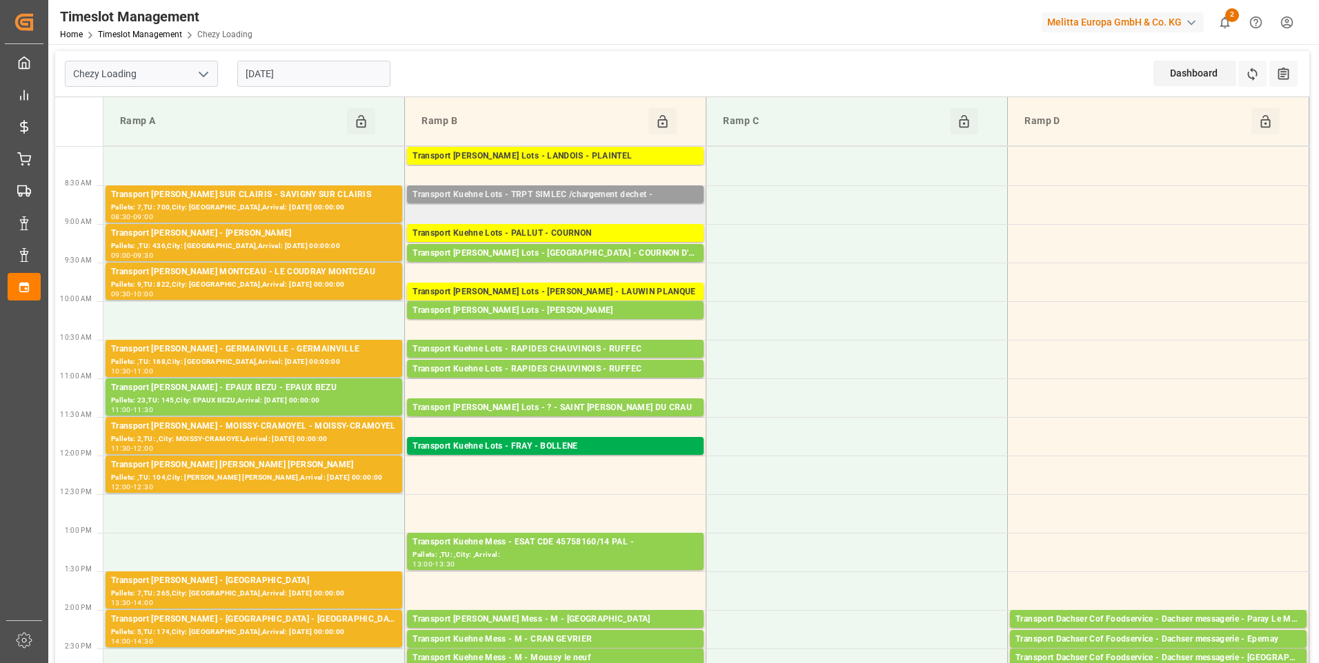
click at [523, 194] on div "Transport Kuehne Lots - TRPT SIMLEC /chargement dechet -" at bounding box center [555, 195] width 286 height 14
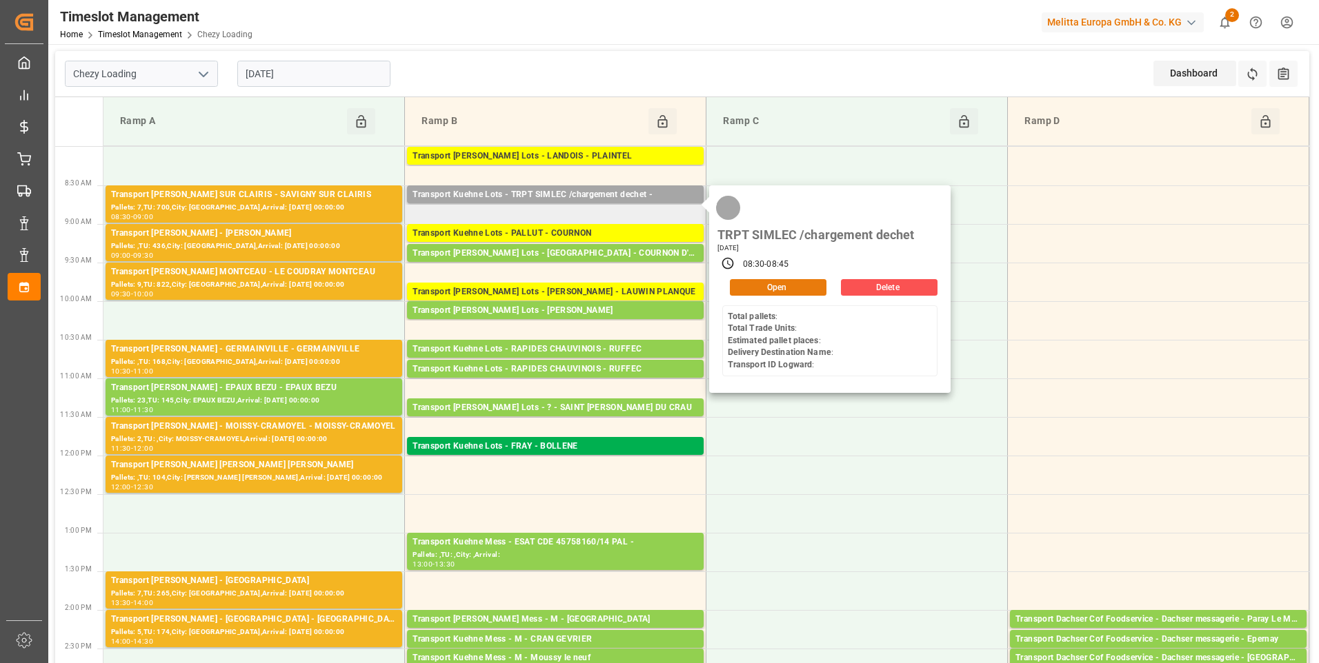
click at [804, 290] on button "Open" at bounding box center [778, 287] width 97 height 17
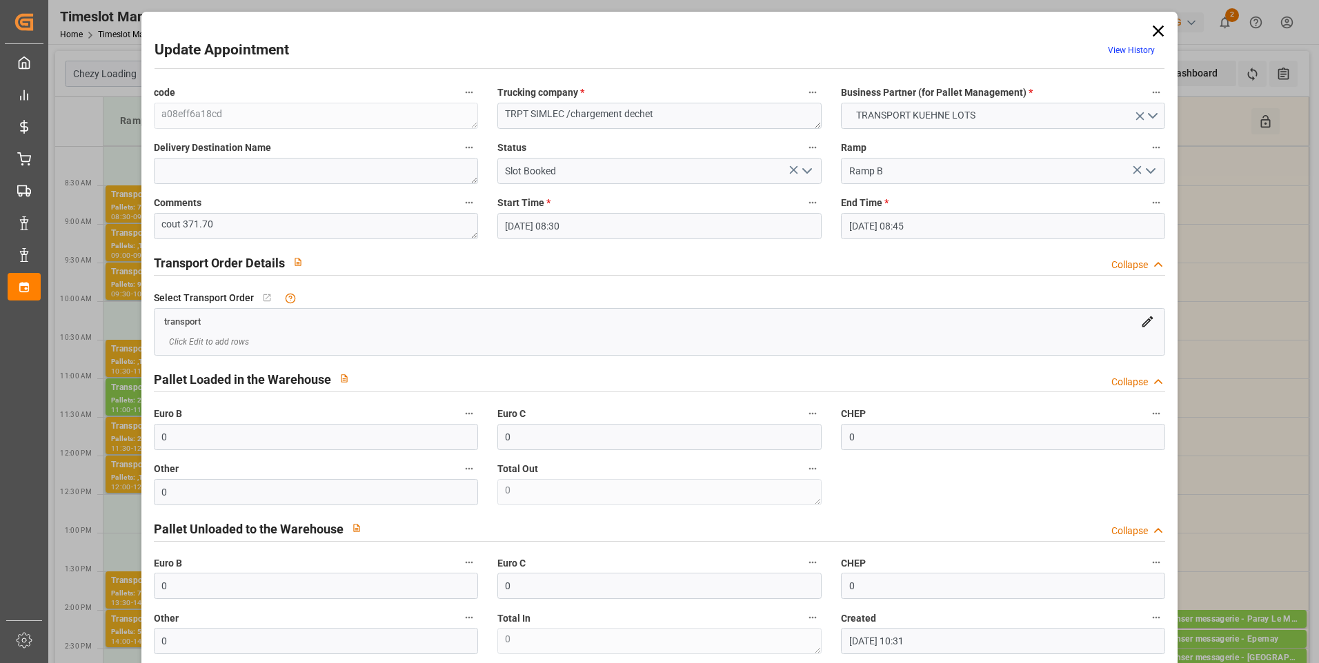
click at [1152, 32] on icon at bounding box center [1157, 30] width 19 height 19
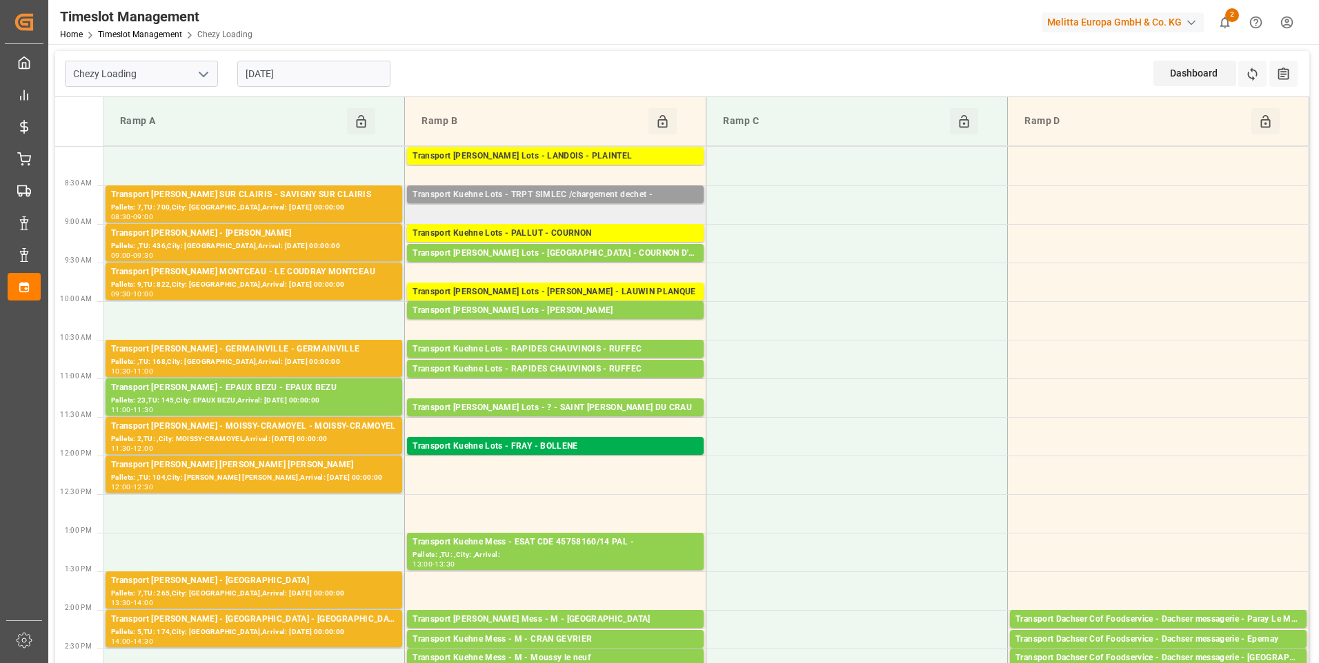
click at [594, 194] on div "Transport Kuehne Lots - TRPT SIMLEC /chargement dechet -" at bounding box center [555, 195] width 286 height 14
